Goal: Transaction & Acquisition: Purchase product/service

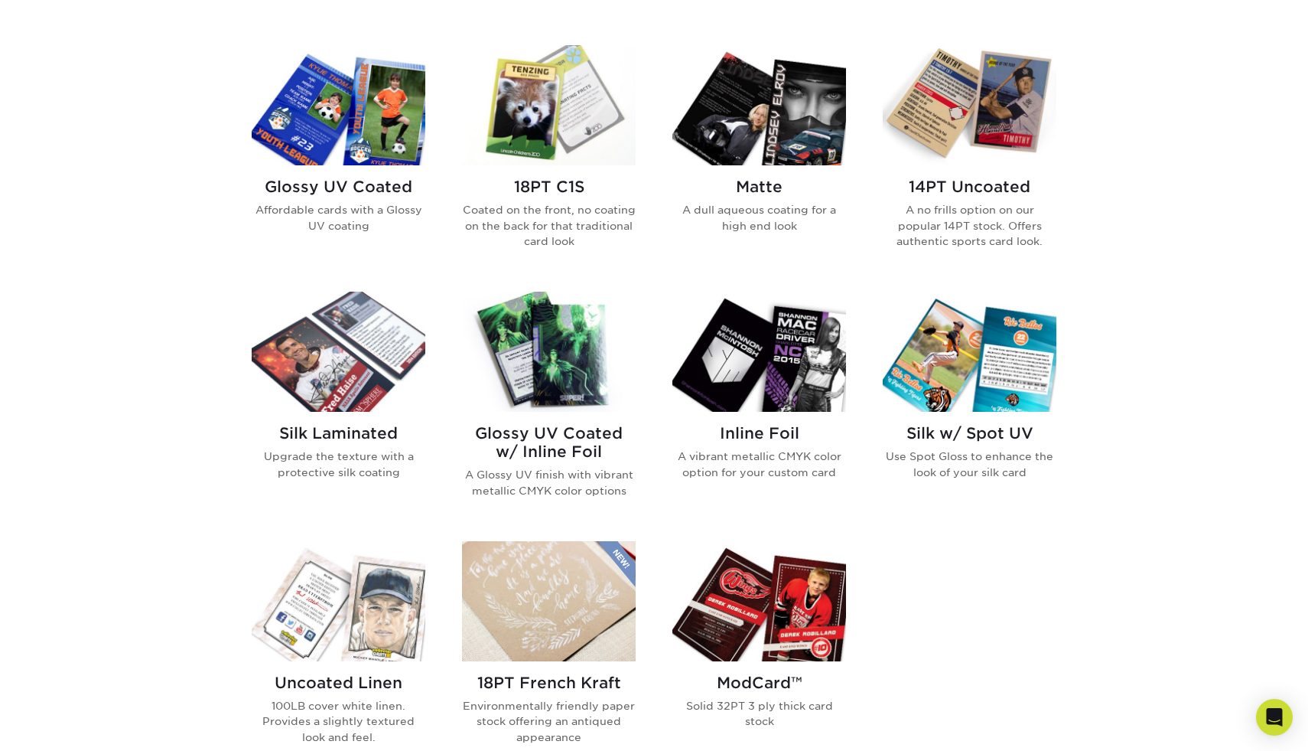
scroll to position [726, 0]
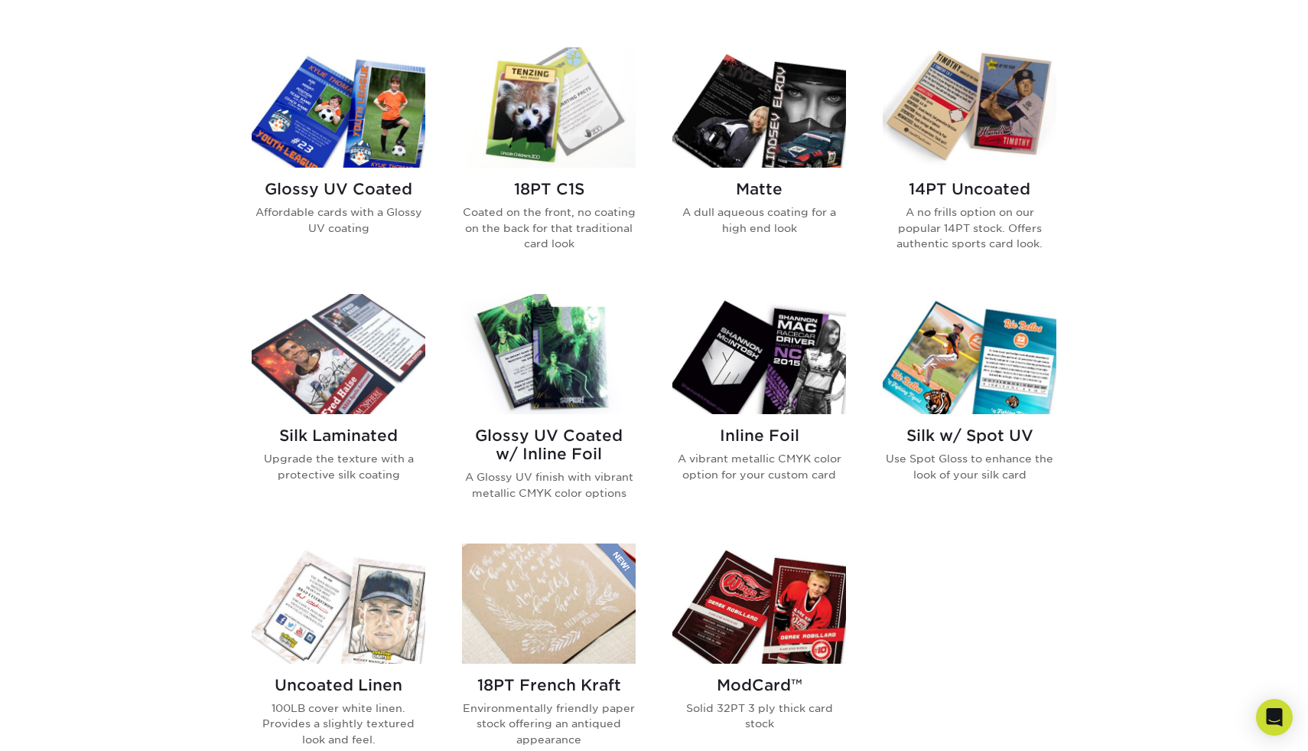
click at [369, 428] on h2 "Silk Laminated" at bounding box center [339, 435] width 174 height 18
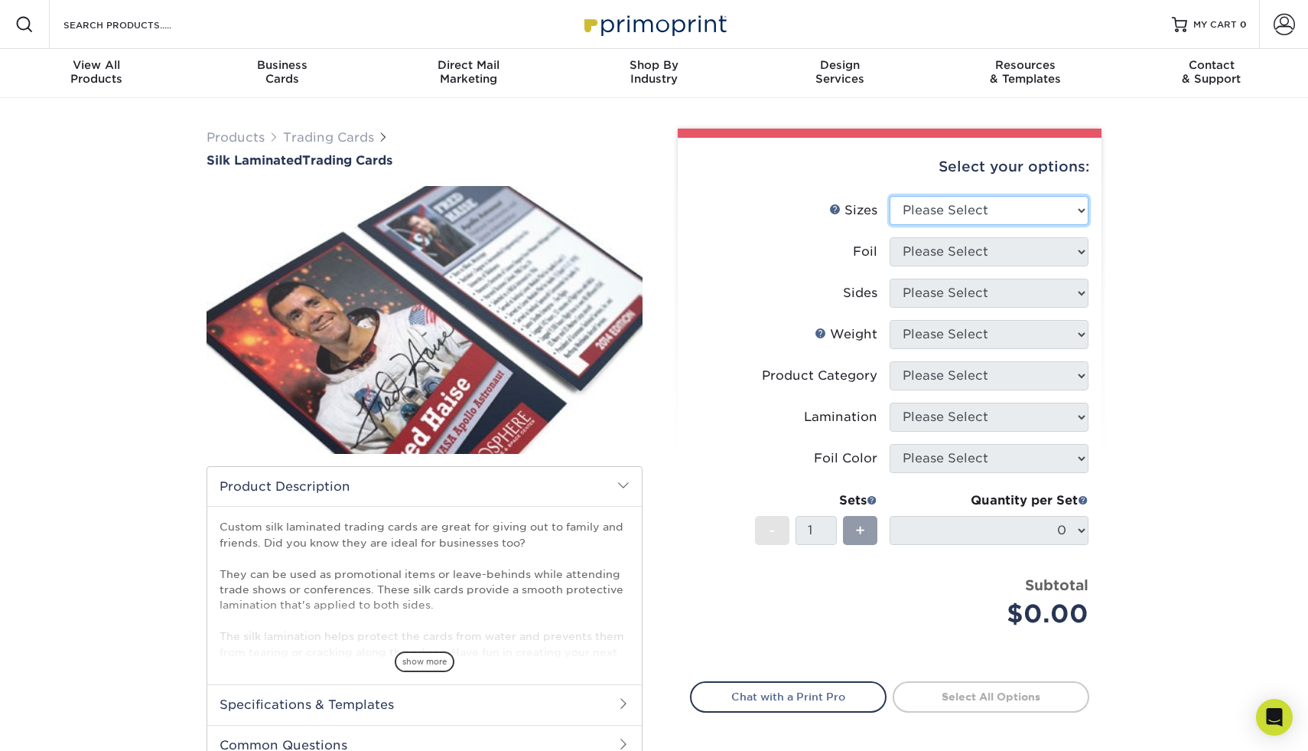
click at [958, 211] on select "Please Select 2.5" x 3.5"" at bounding box center [989, 210] width 199 height 29
select select "2.50x3.50"
click at [890, 196] on select "Please Select 2.5" x 3.5"" at bounding box center [989, 210] width 199 height 29
click at [943, 249] on select "Please Select" at bounding box center [989, 251] width 199 height 29
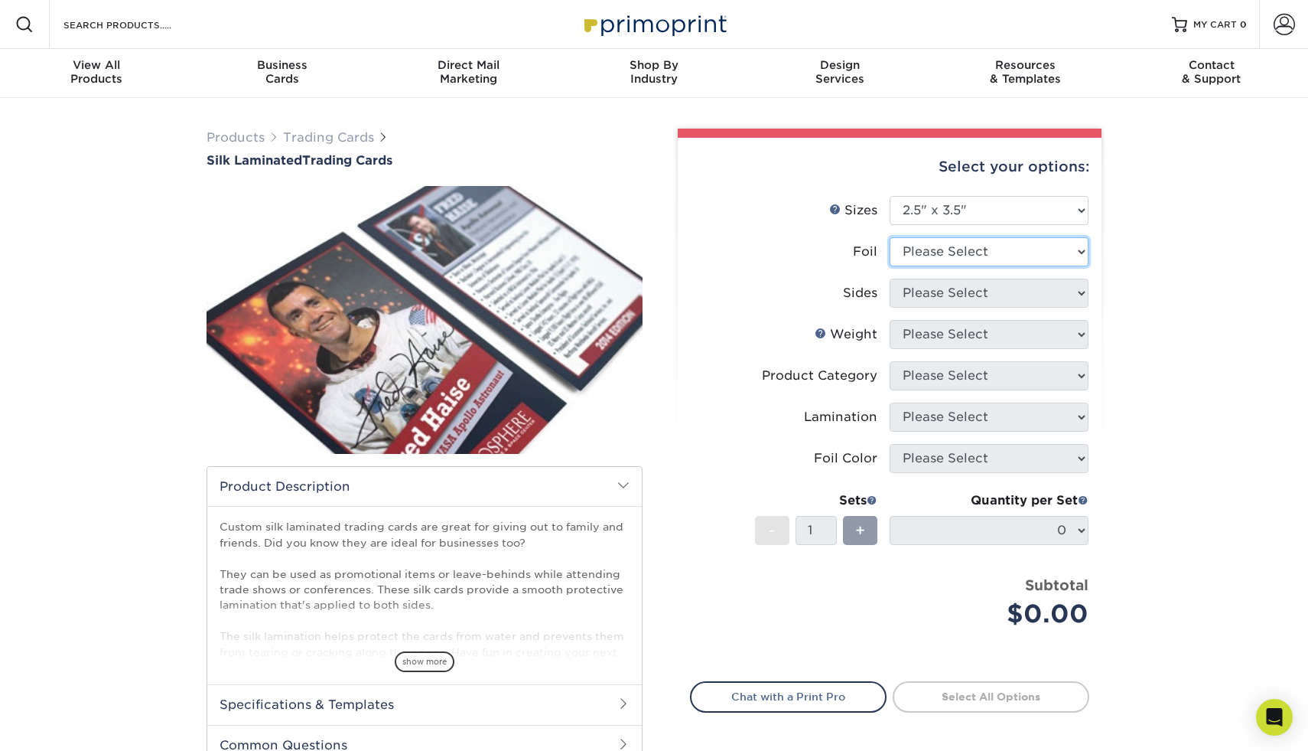
select select "1"
click at [890, 237] on select "Please Select No Yes" at bounding box center [989, 251] width 199 height 29
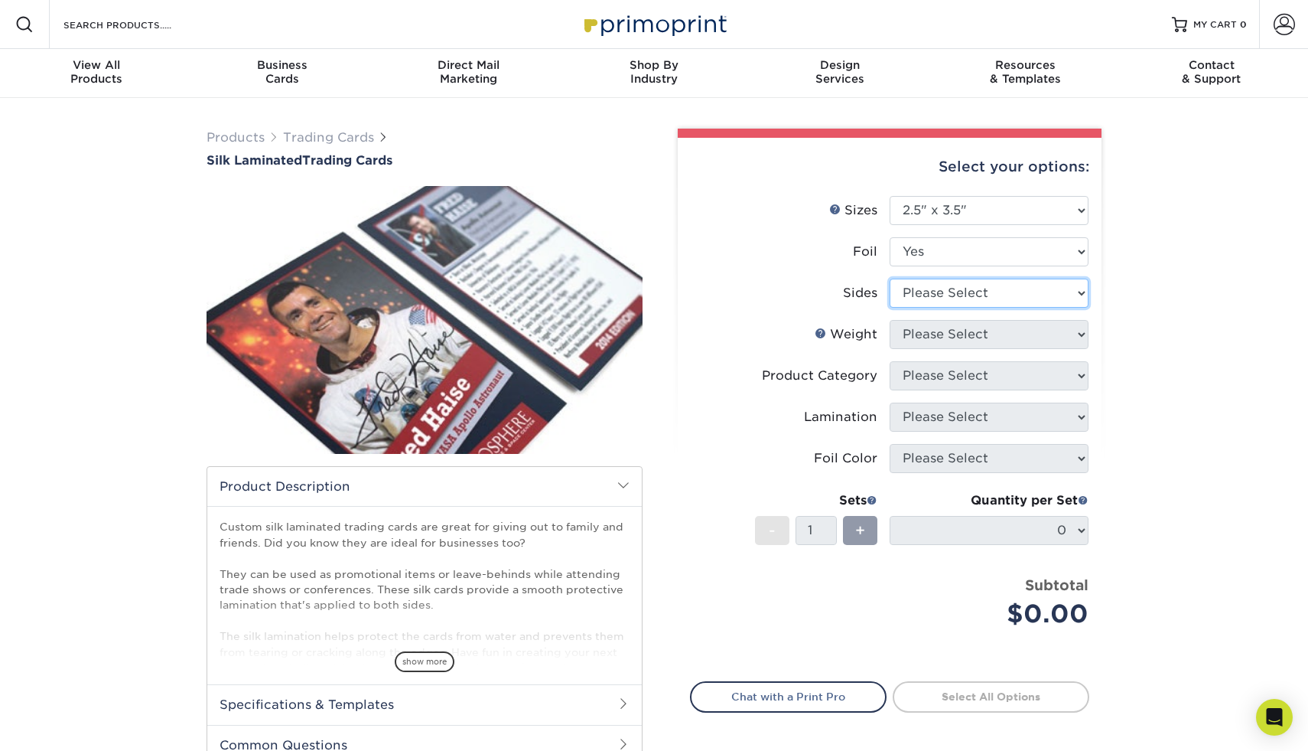
click at [930, 295] on select "Please Select Print Both Sides - Foil Both Sides Print Both Sides - Foil Front …" at bounding box center [989, 292] width 199 height 29
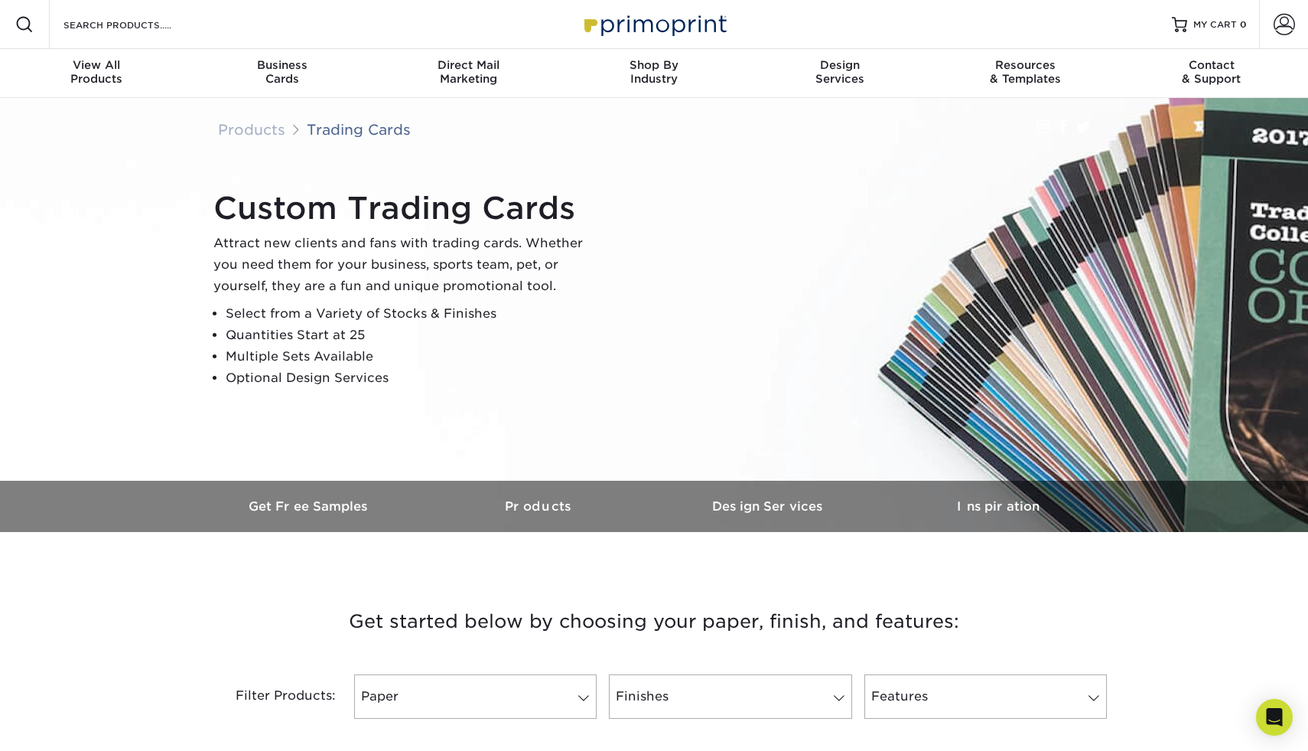
click at [287, 381] on li "Optional Design Services" at bounding box center [411, 377] width 370 height 21
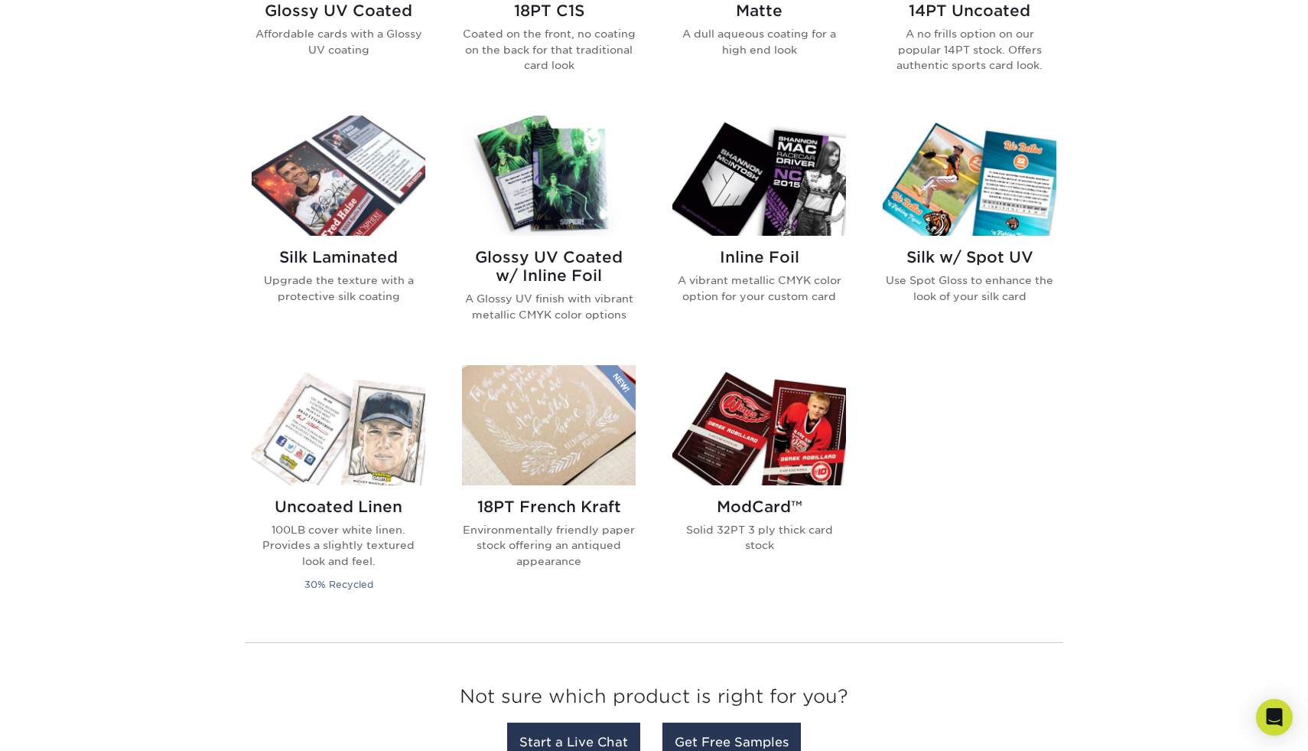
scroll to position [893, 0]
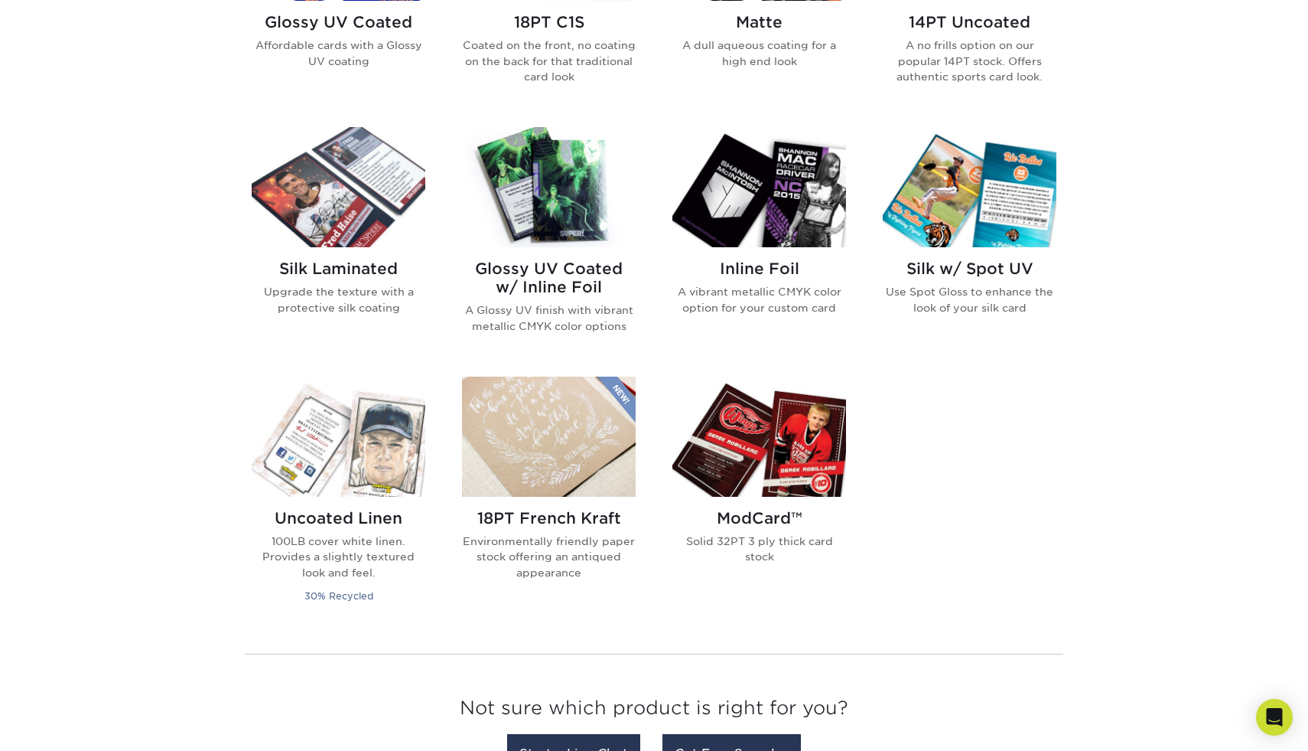
click at [575, 288] on h2 "Glossy UV Coated w/ Inline Foil" at bounding box center [549, 277] width 174 height 37
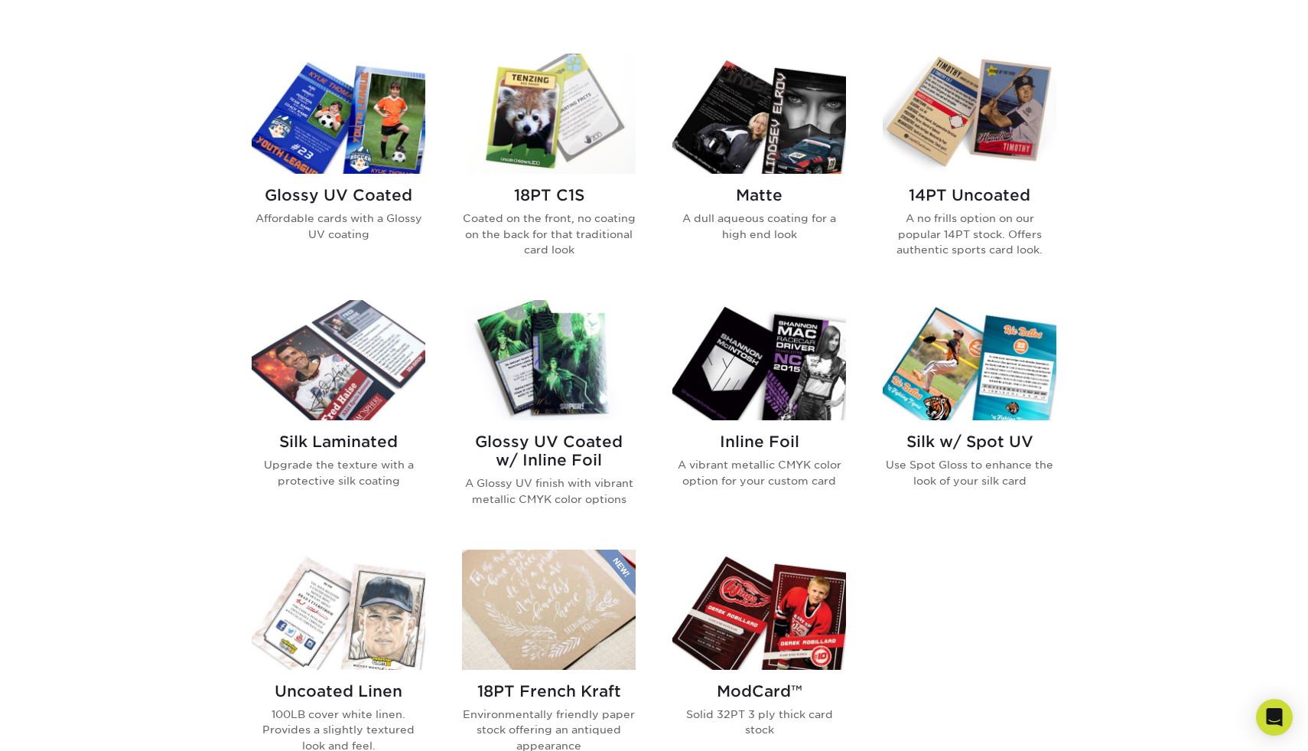
scroll to position [719, 0]
click at [808, 131] on img at bounding box center [759, 114] width 174 height 120
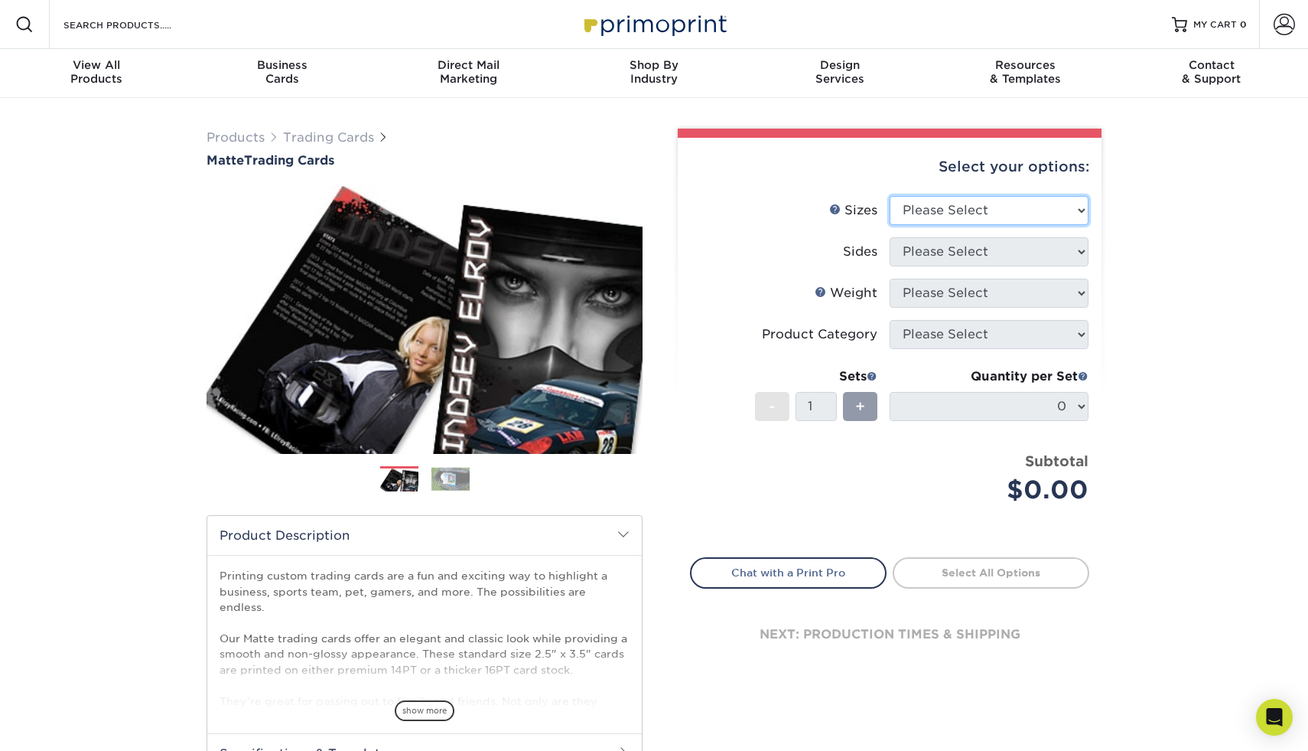
click at [920, 204] on select "Please Select 2.5" x 3.5"" at bounding box center [989, 210] width 199 height 29
click at [922, 214] on select "Please Select 2.5" x 3.5"" at bounding box center [989, 210] width 199 height 29
select select "2.50x3.50"
click at [890, 196] on select "Please Select 2.5" x 3.5"" at bounding box center [989, 210] width 199 height 29
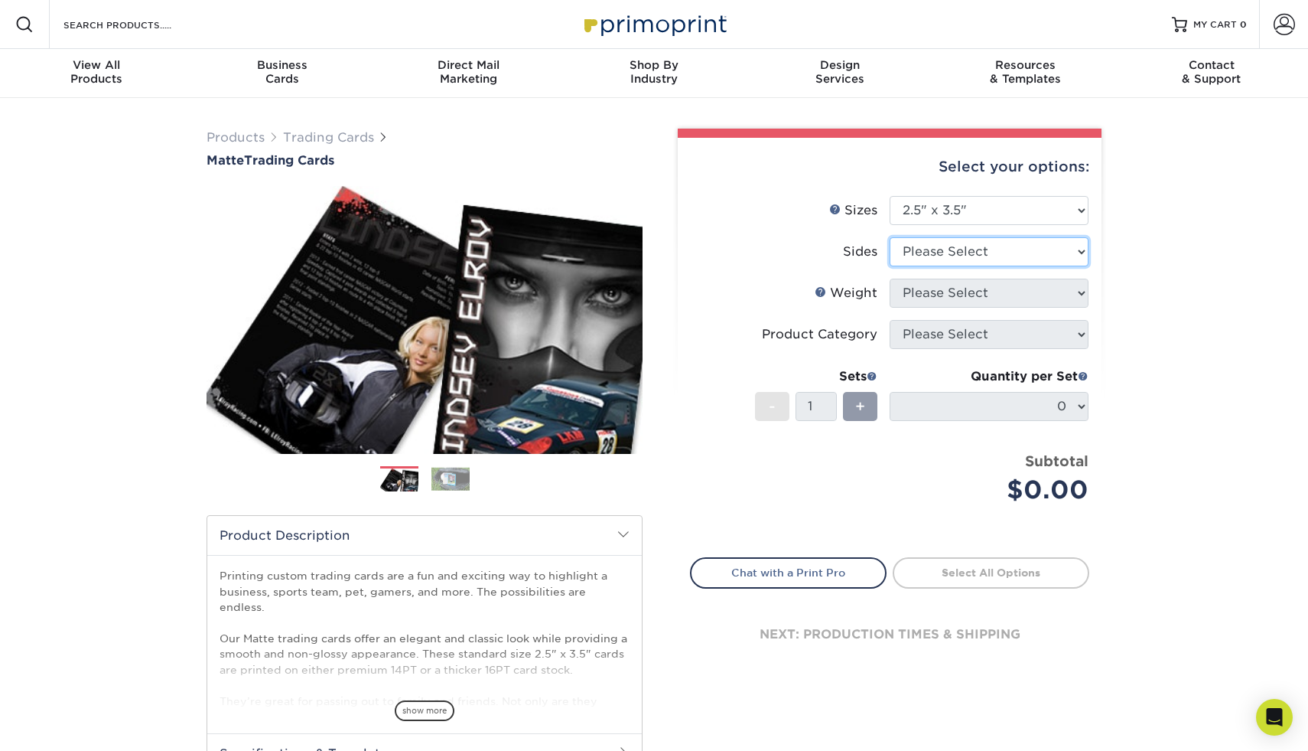
click at [923, 259] on select "Please Select Print Both Sides Print Front Only" at bounding box center [989, 251] width 199 height 29
select select "13abbda7-1d64-4f25-8bb2-c179b224825d"
click at [890, 237] on select "Please Select Print Both Sides Print Front Only" at bounding box center [989, 251] width 199 height 29
click at [919, 295] on select "Please Select" at bounding box center [989, 292] width 199 height 29
select select "16PT"
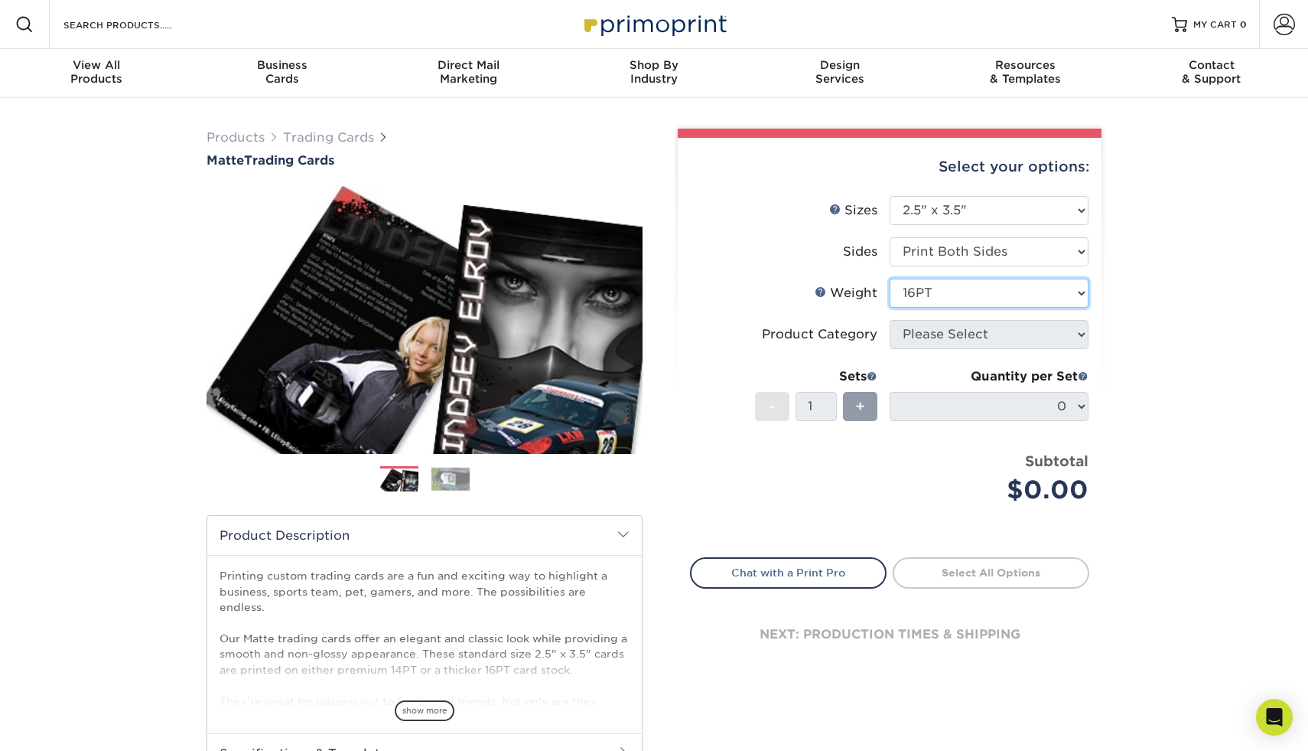
click at [890, 278] on select "Please Select 16PT 14PT" at bounding box center [989, 292] width 199 height 29
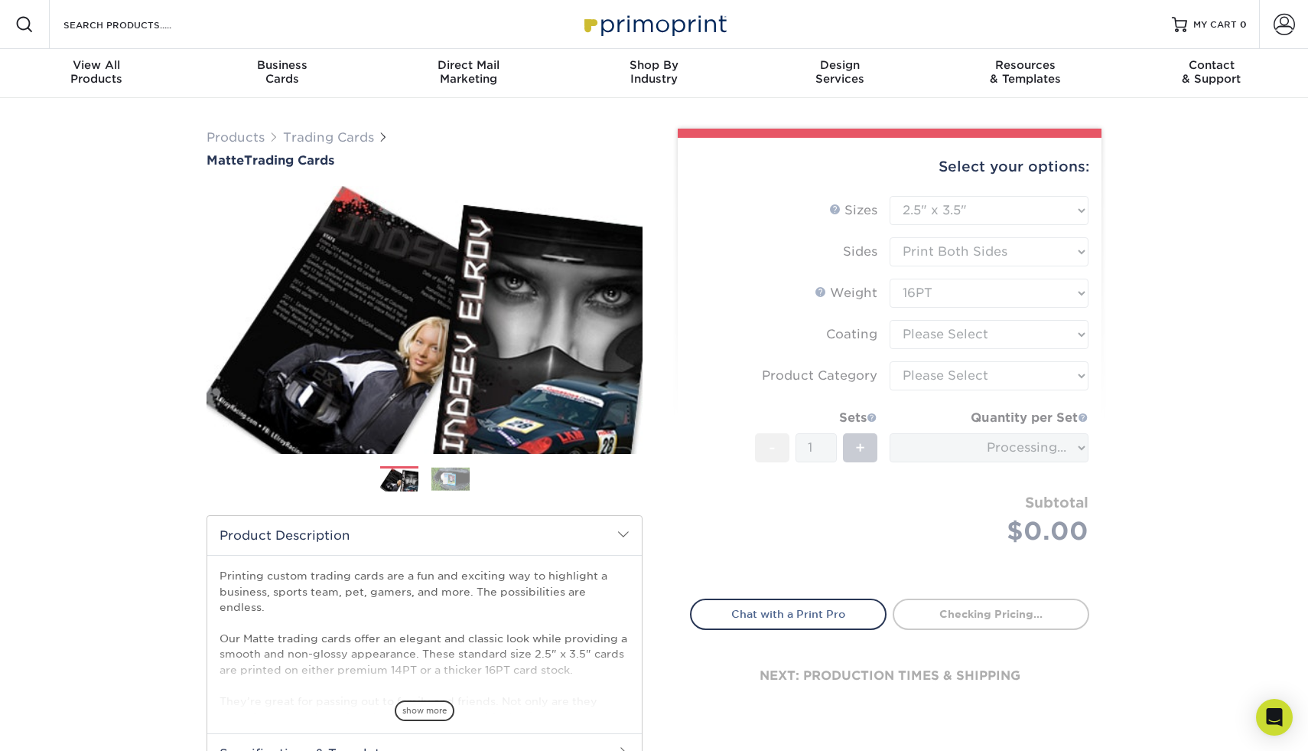
click at [919, 332] on form "Sizes Help Sizes Please Select 2.5" x 3.5" Sides Please Select 16PT - 1" at bounding box center [889, 388] width 399 height 385
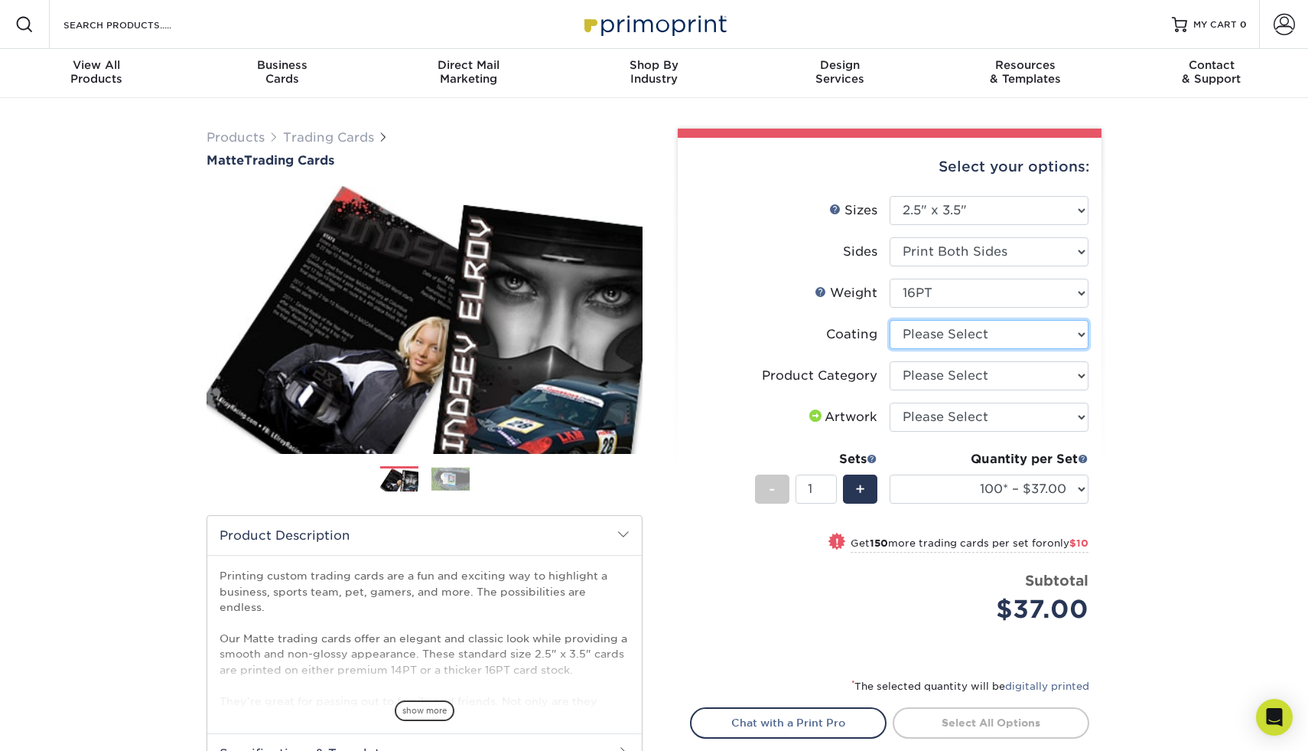
click at [1001, 328] on select at bounding box center [989, 334] width 199 height 29
